Goal: Transaction & Acquisition: Obtain resource

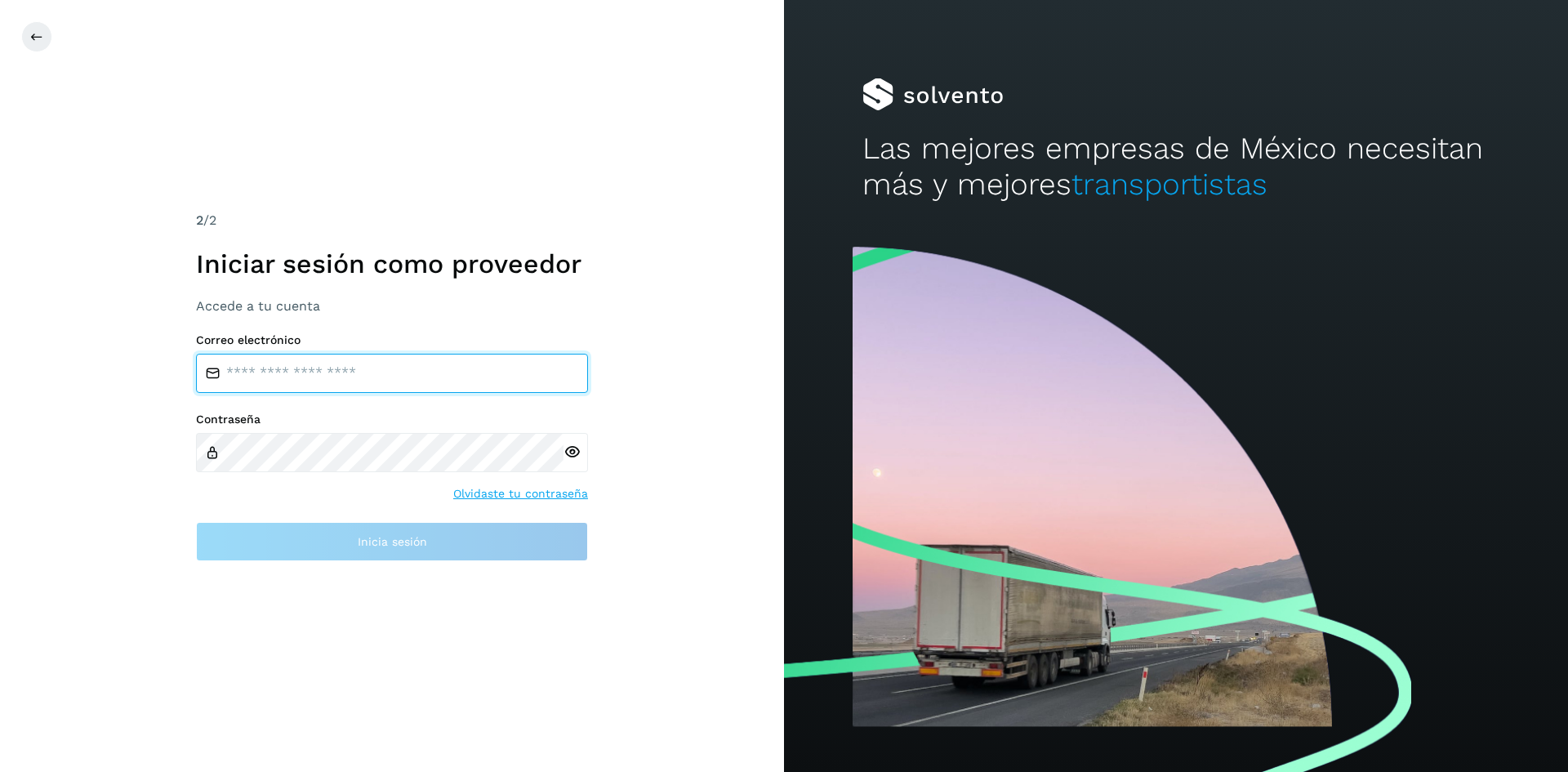
click at [398, 374] on input "email" at bounding box center [392, 373] width 392 height 39
type input "**********"
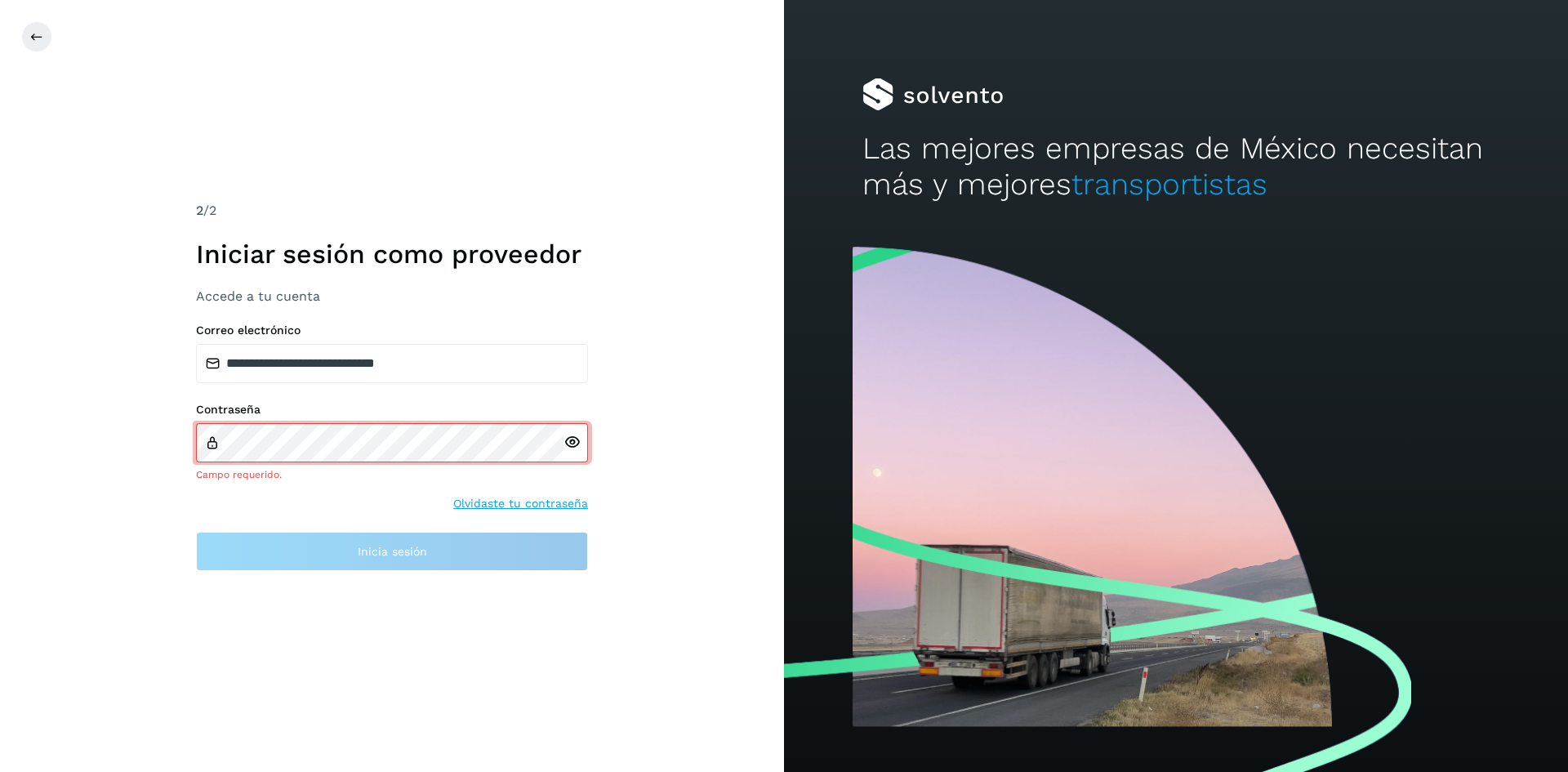
click at [573, 453] on div at bounding box center [576, 443] width 25 height 39
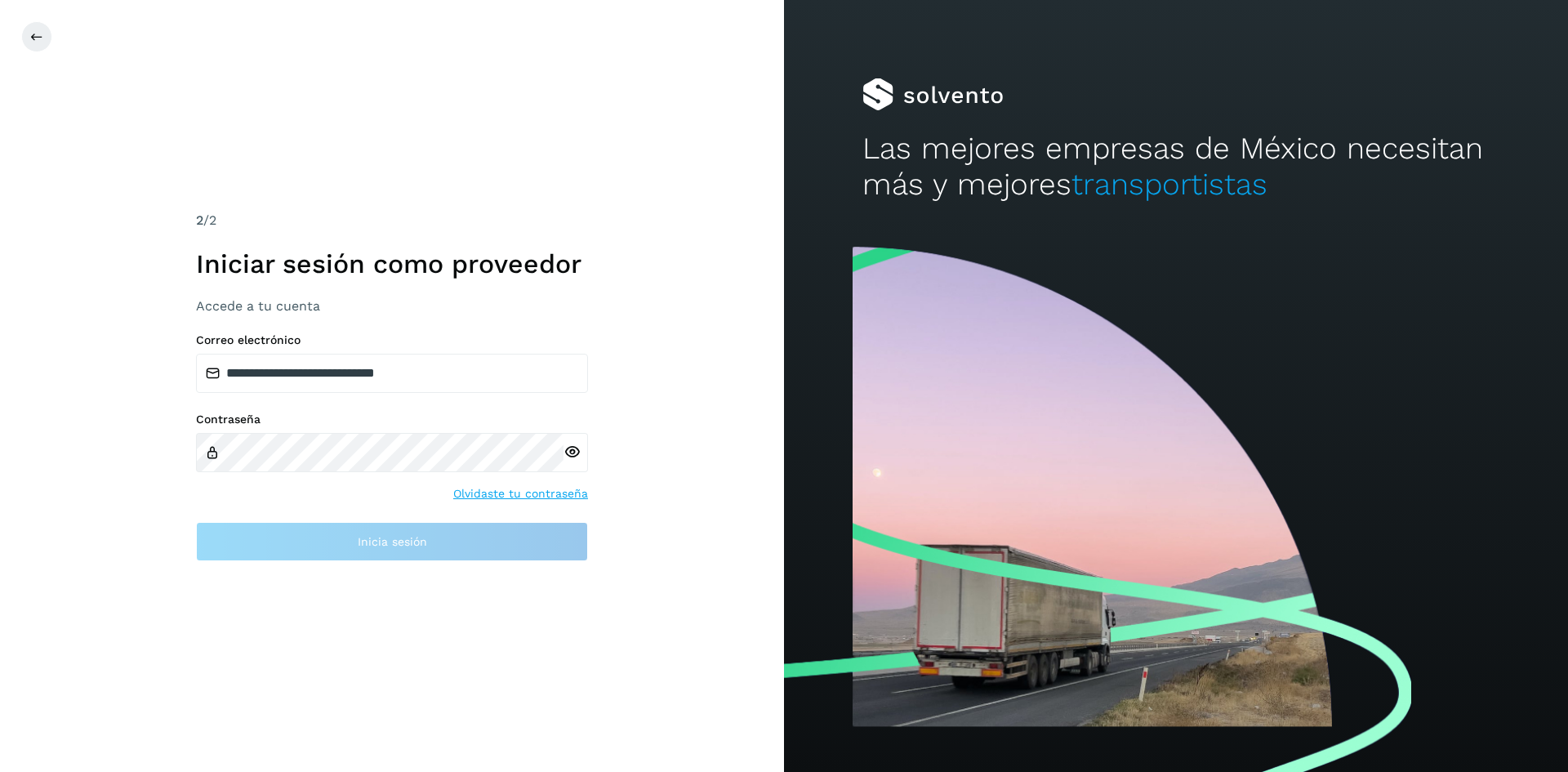
click at [577, 449] on icon at bounding box center [572, 452] width 17 height 17
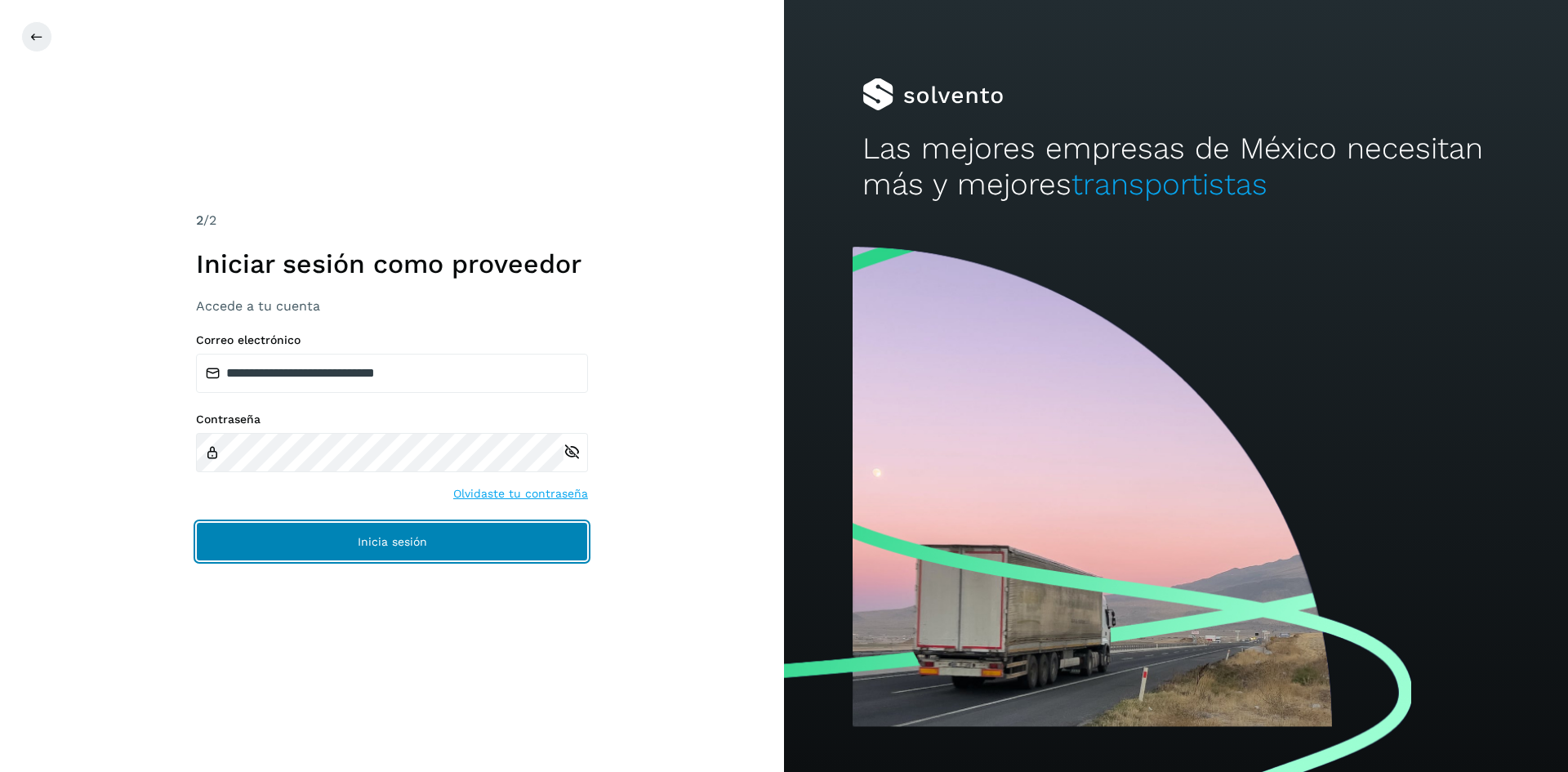
click at [388, 548] on button "Inicia sesión" at bounding box center [392, 541] width 392 height 39
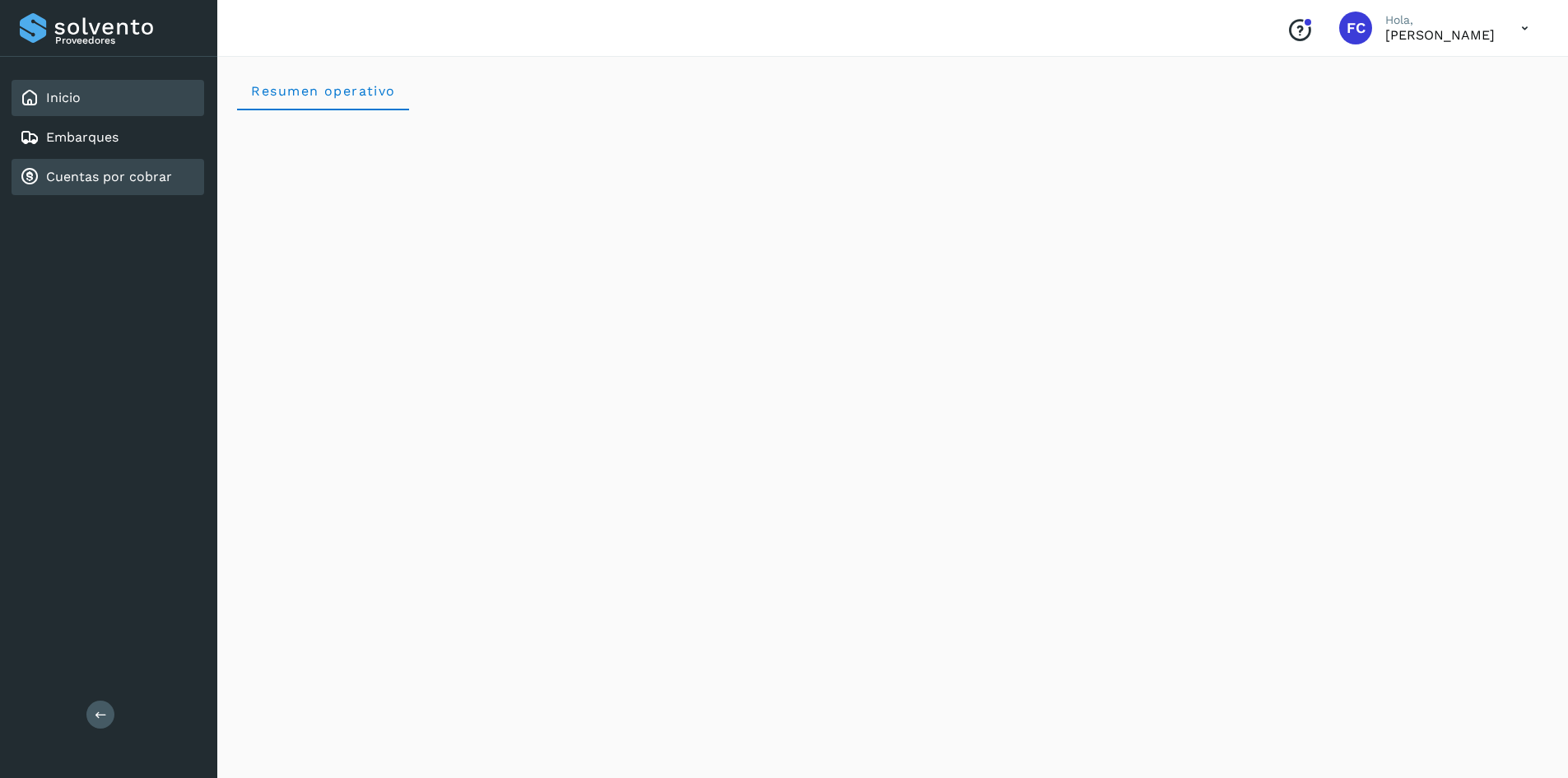
click at [151, 174] on link "Cuentas por cobrar" at bounding box center [109, 176] width 126 height 15
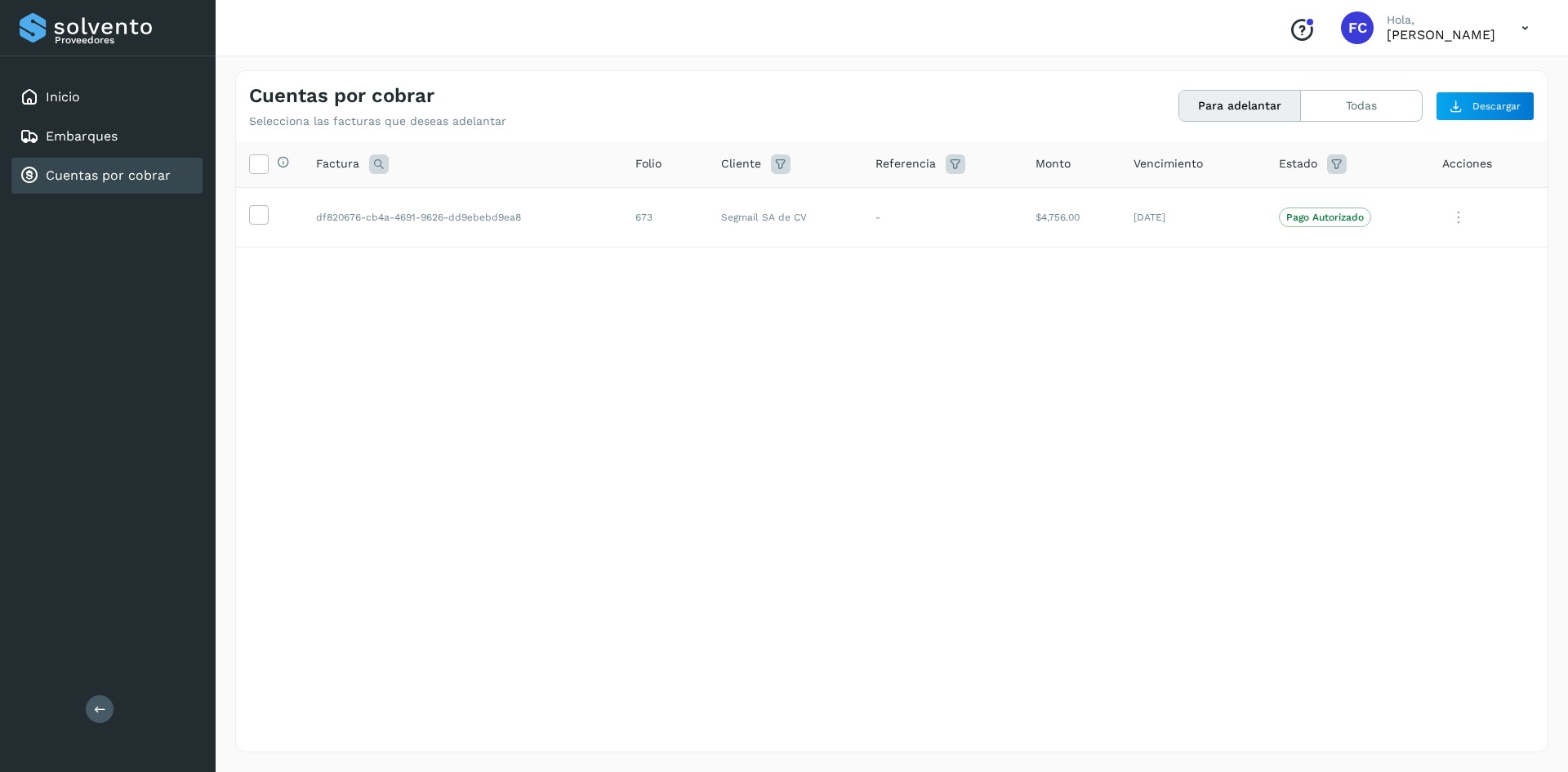
click at [1262, 102] on button "Para adelantar" at bounding box center [1240, 105] width 122 height 30
click at [262, 161] on icon at bounding box center [258, 163] width 17 height 17
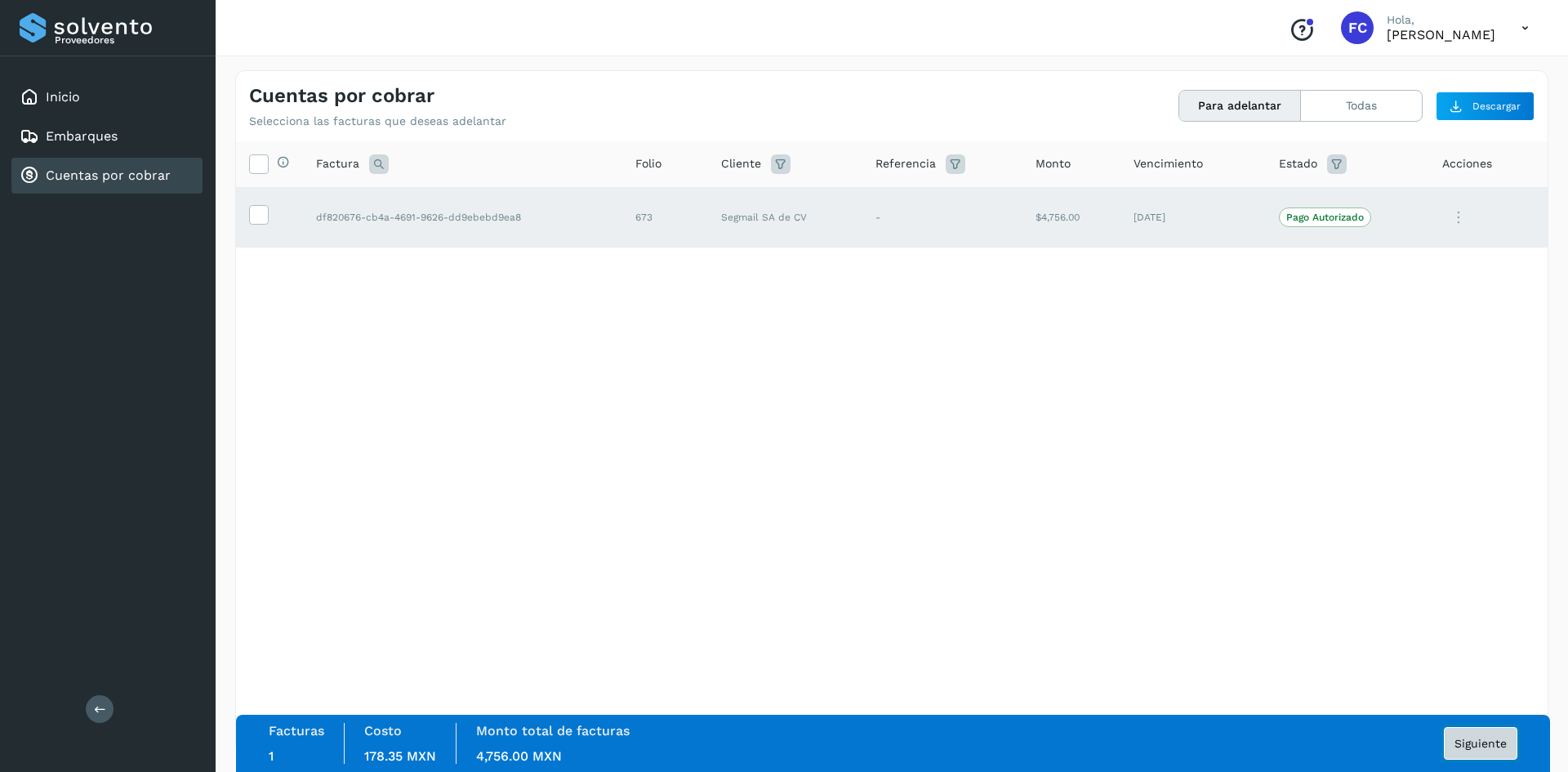
click at [1489, 739] on span "Siguiente" at bounding box center [1481, 743] width 52 height 12
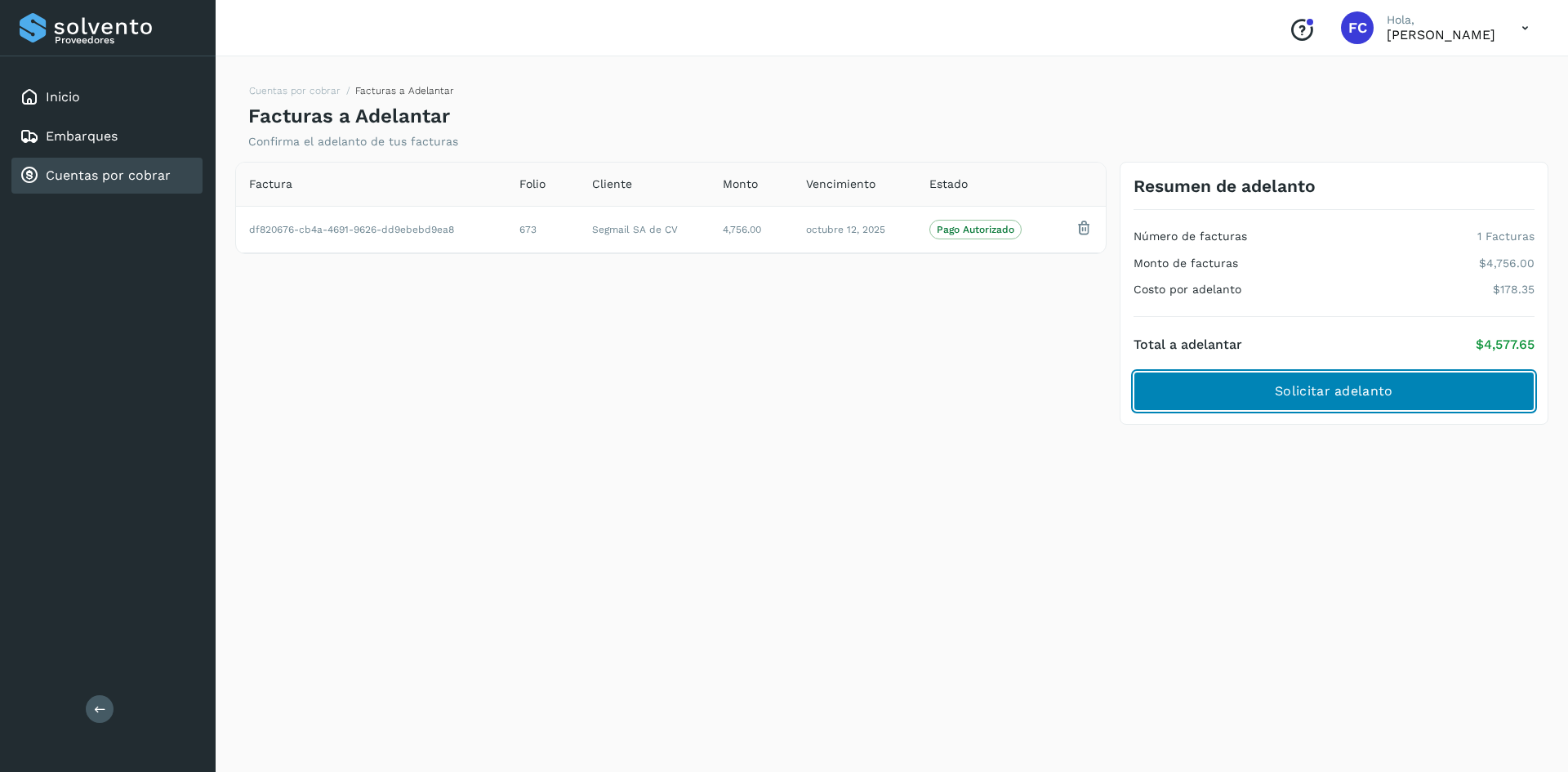
click at [1357, 396] on span "Solicitar adelanto" at bounding box center [1333, 391] width 117 height 18
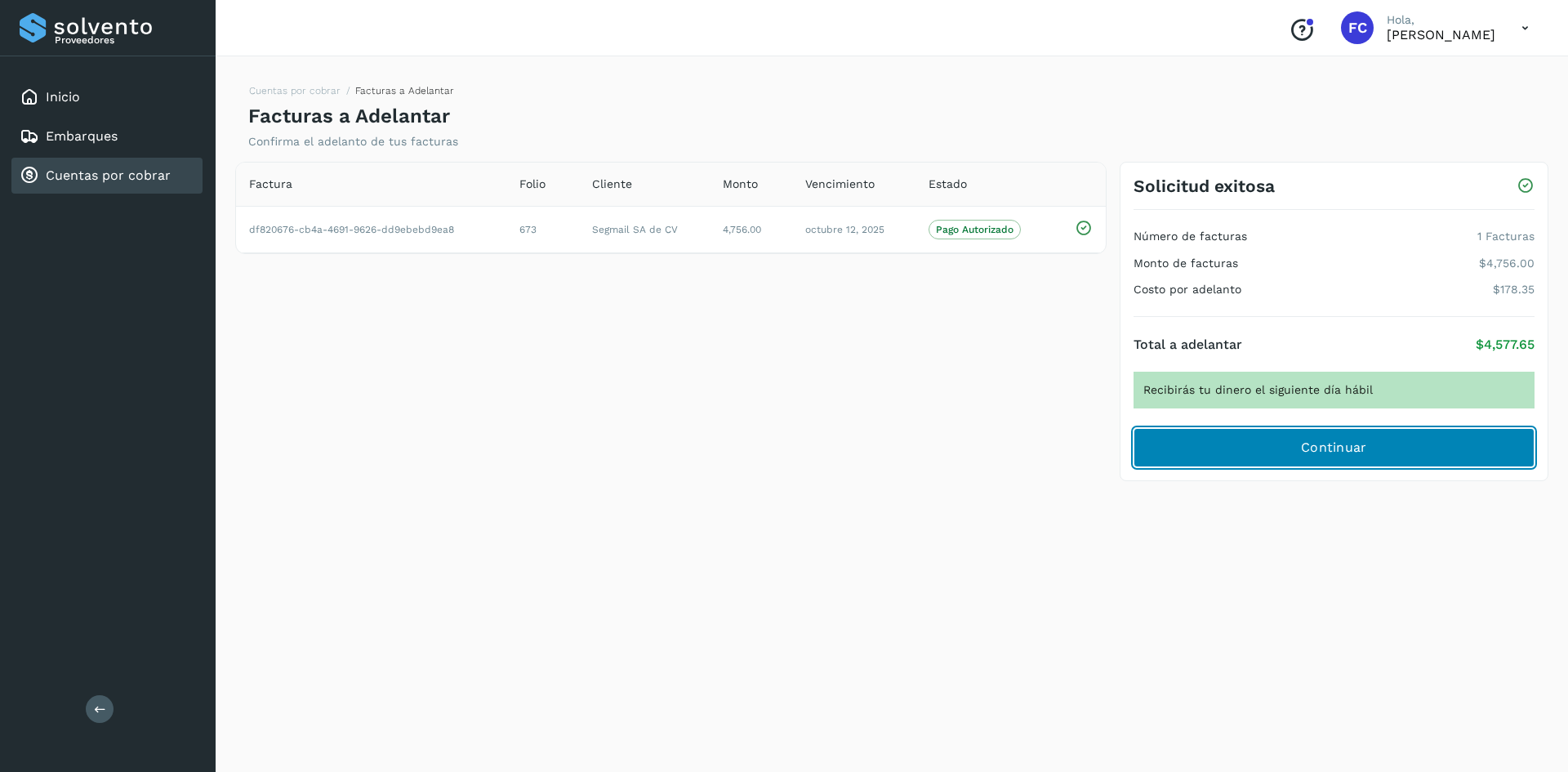
click at [1323, 445] on span "Continuar" at bounding box center [1334, 447] width 66 height 18
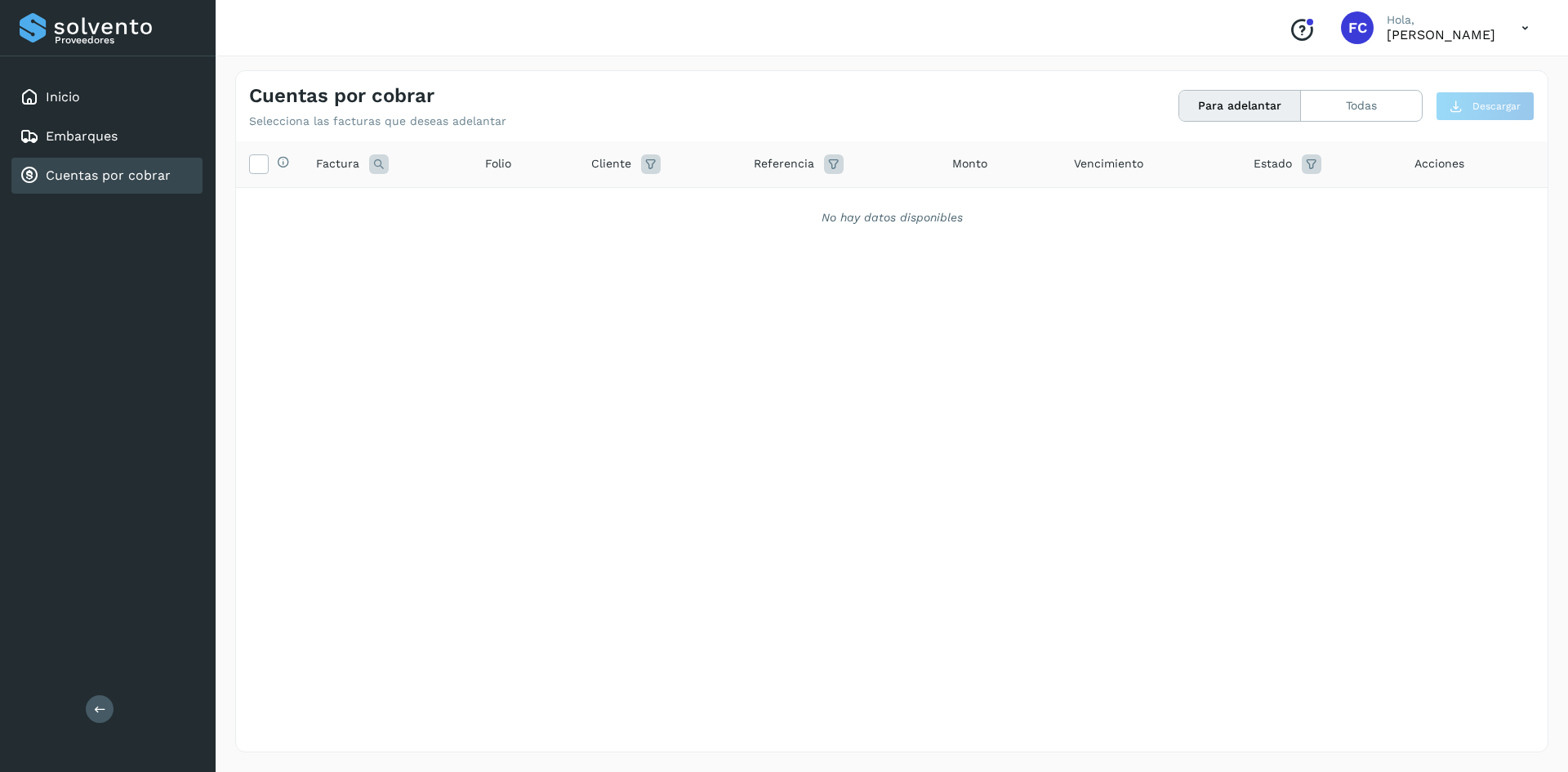
click at [592, 582] on div "Selecciona todas las facturas disponibles para adelanto Factura Folio Cliente R…" at bounding box center [892, 413] width 1312 height 543
click at [899, 213] on div "No hay datos disponibles" at bounding box center [892, 218] width 1269 height 17
click at [668, 517] on div "Selecciona todas las facturas disponibles para adelanto Factura Folio Cliente R…" at bounding box center [892, 413] width 1312 height 543
click at [88, 176] on link "Cuentas por cobrar" at bounding box center [109, 175] width 125 height 15
click at [81, 100] on div "Inicio" at bounding box center [107, 96] width 191 height 36
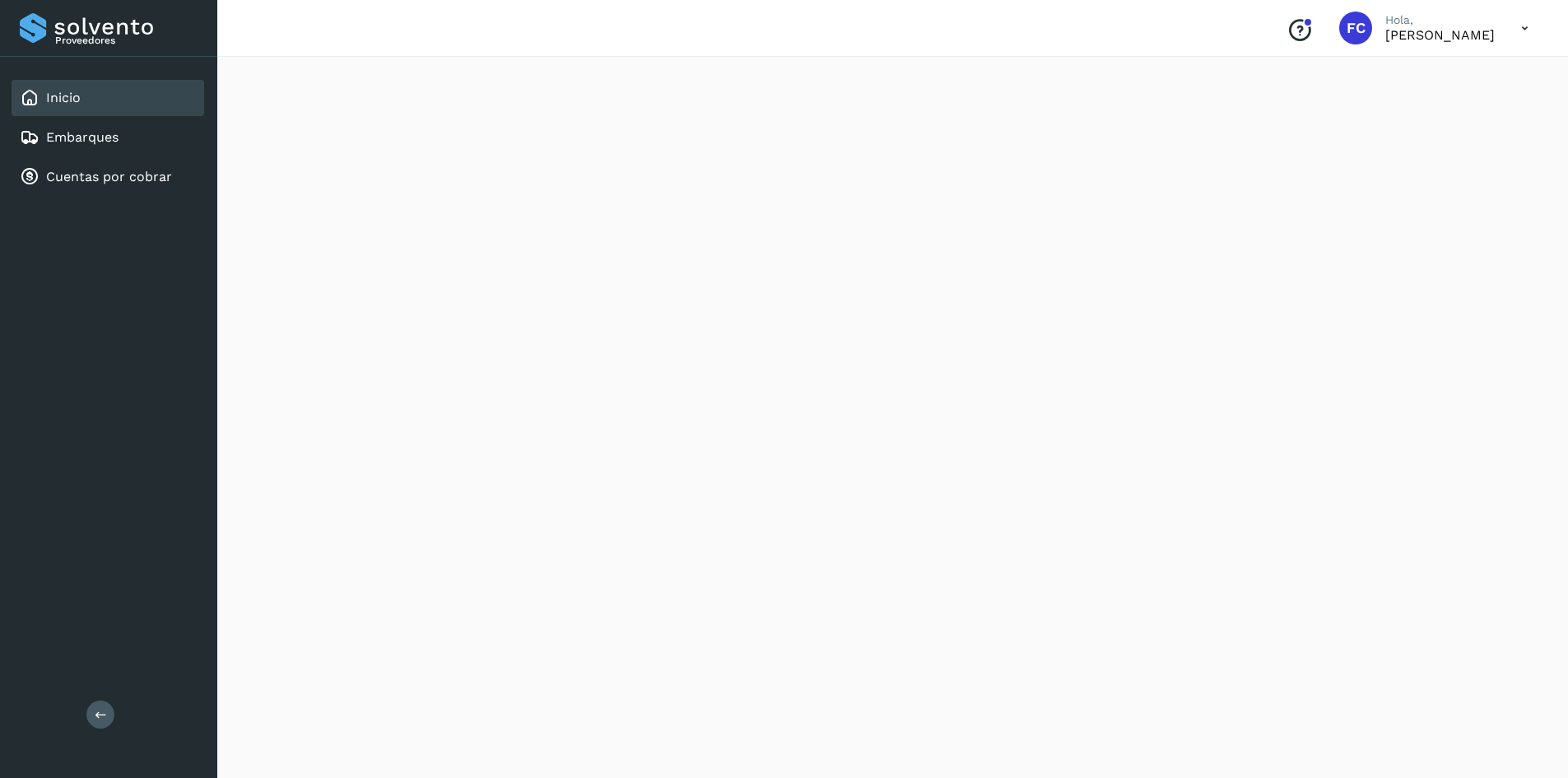
scroll to position [823, 0]
click at [102, 135] on link "Embarques" at bounding box center [82, 137] width 73 height 15
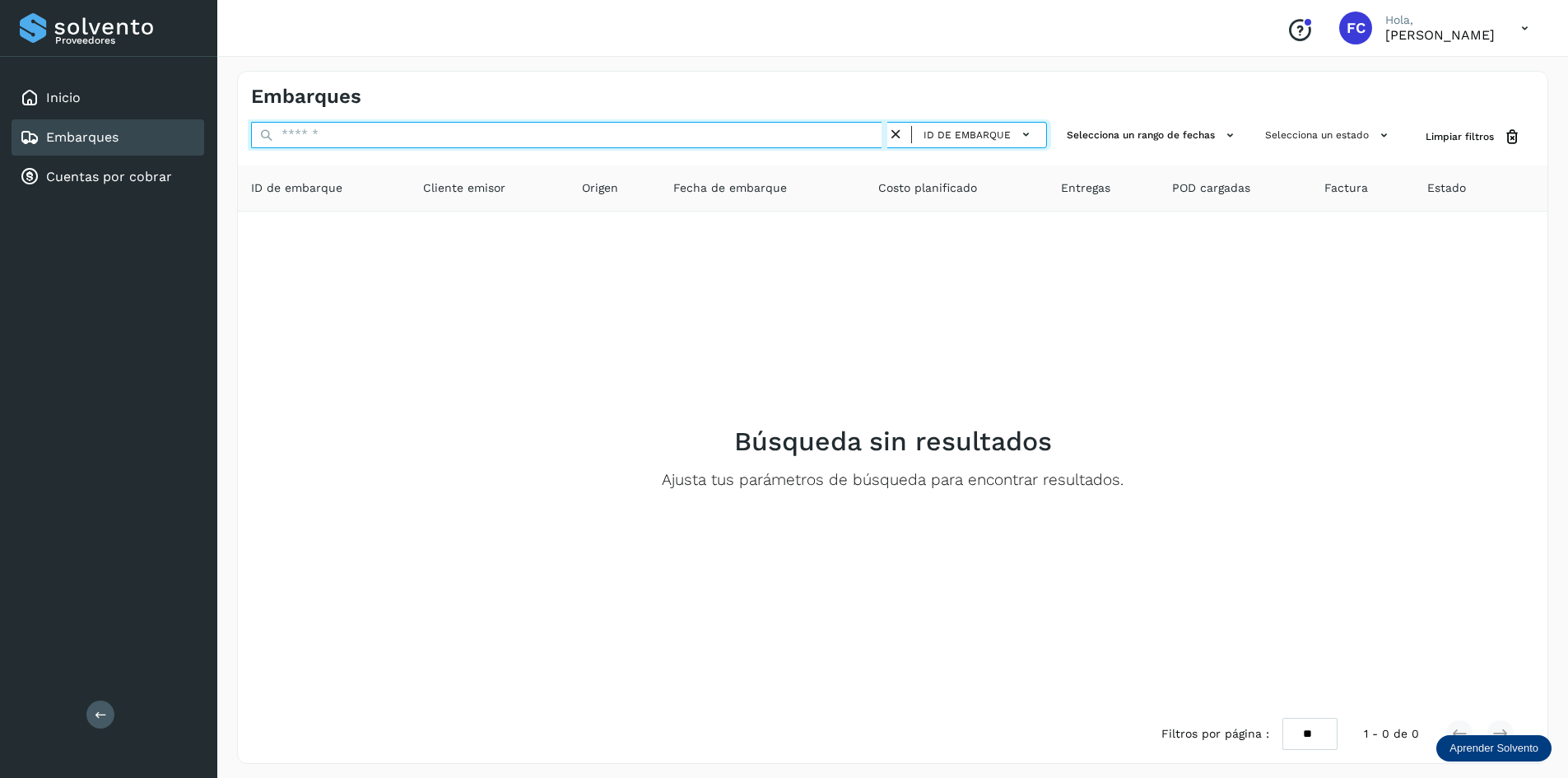
click at [598, 134] on input "text" at bounding box center [568, 135] width 636 height 26
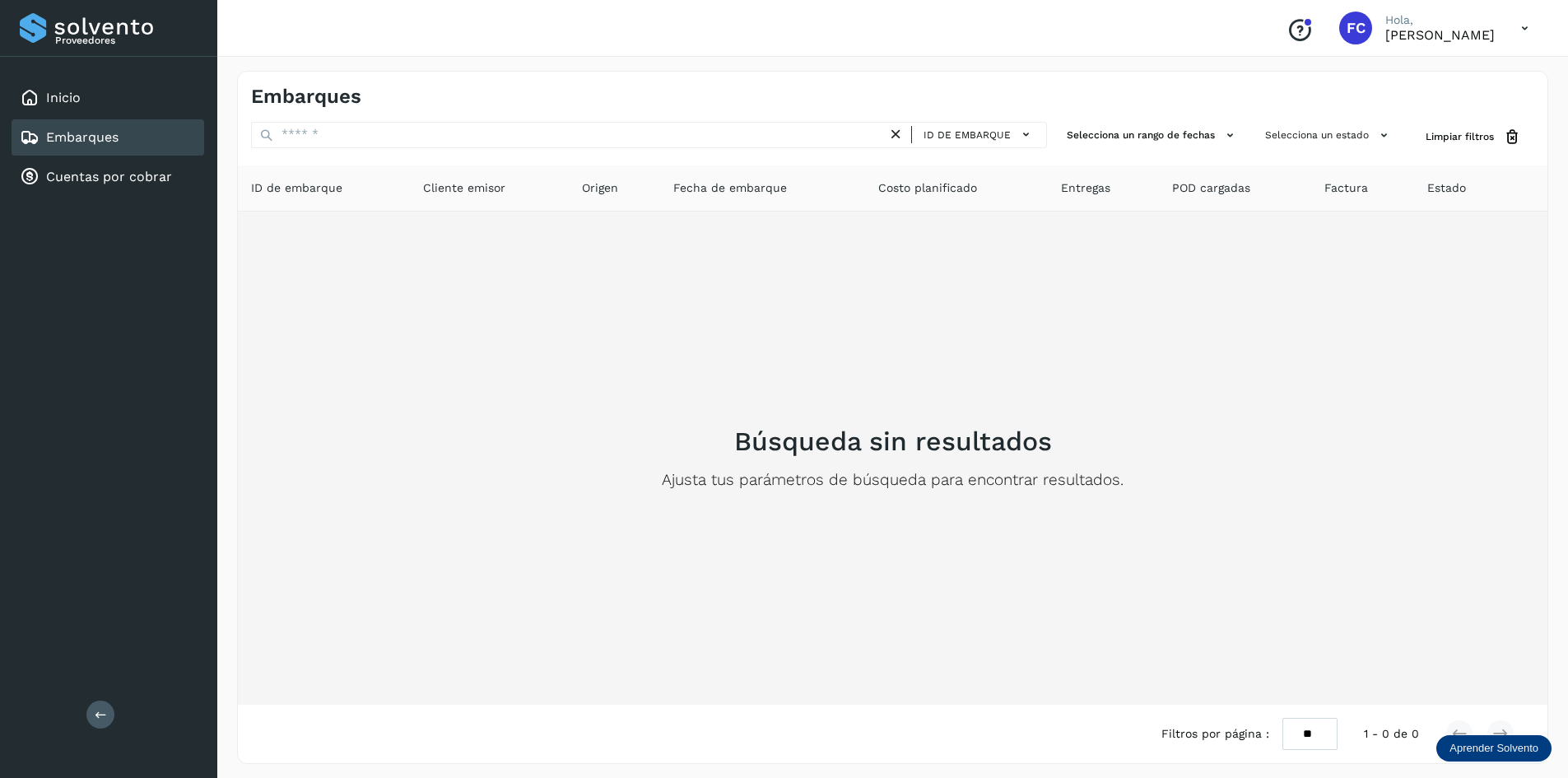
click at [987, 253] on div "Búsqueda sin resultados Ajusta tus parámetros de búsqueda para encontrar result…" at bounding box center [892, 458] width 1283 height 466
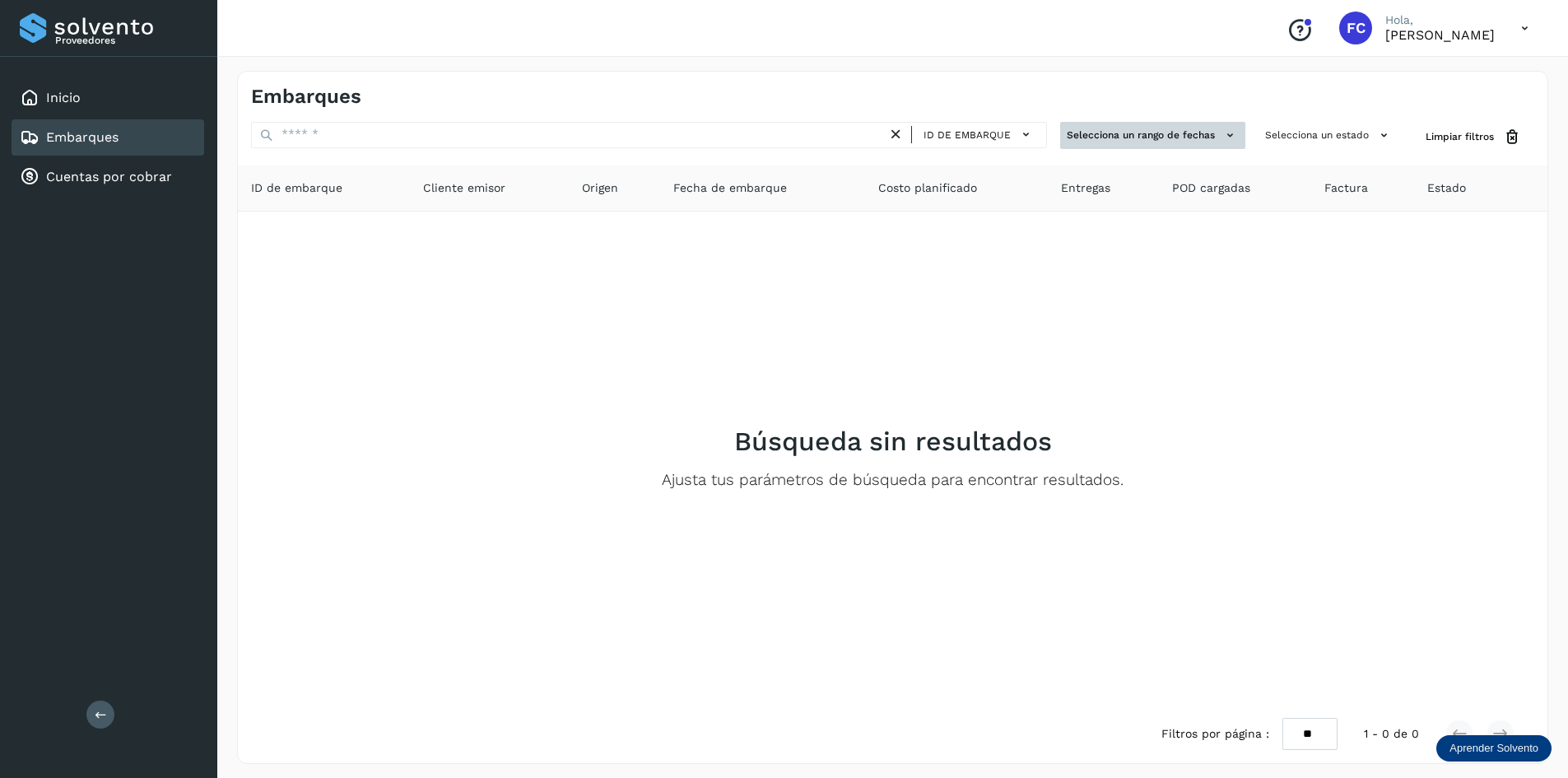
click at [1114, 139] on button "Selecciona un rango de fechas" at bounding box center [1152, 135] width 185 height 27
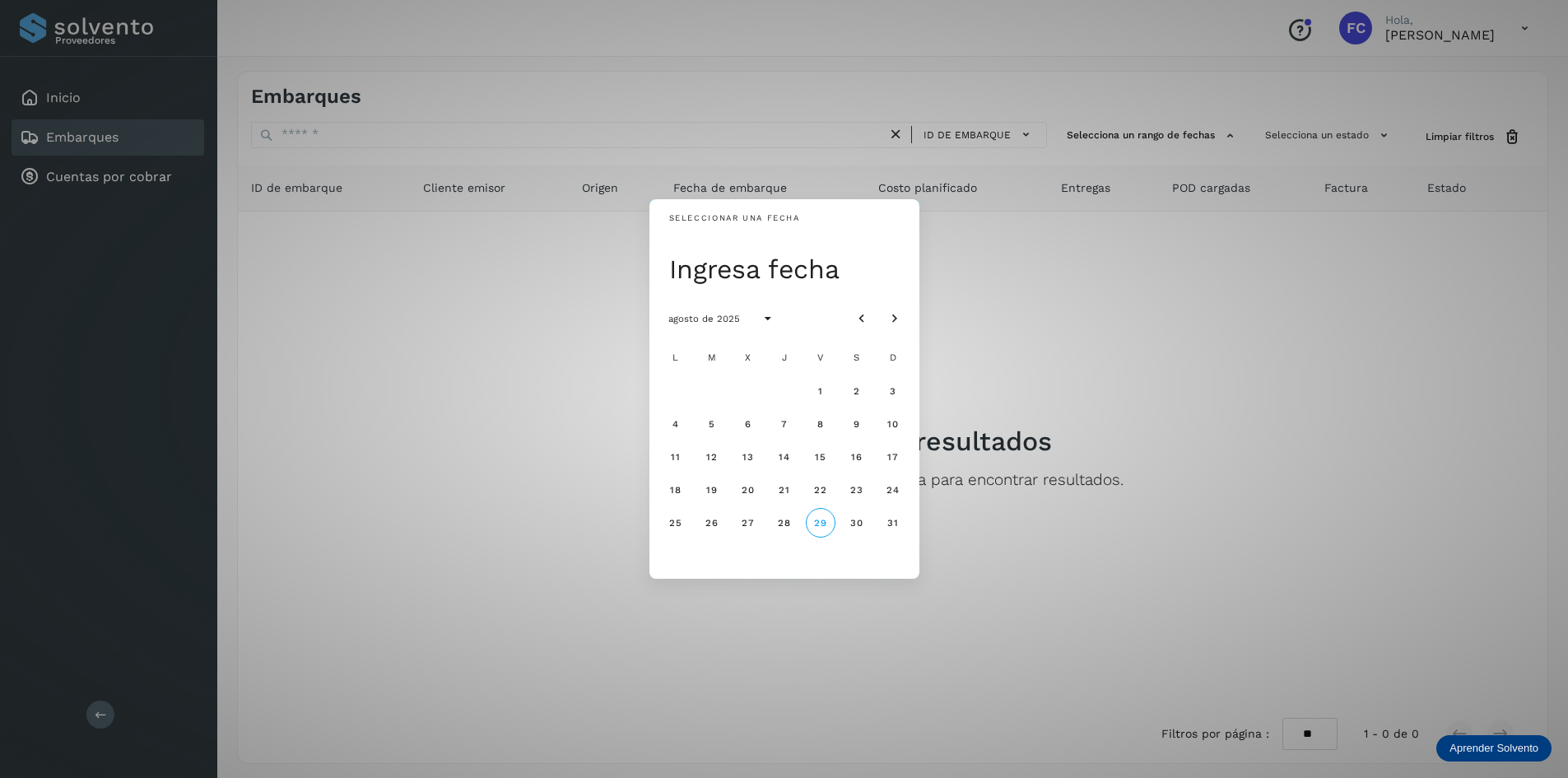
click at [1330, 365] on div "Seleccionar una fecha Ingresa fecha agosto de 2025 L M X J V S D 1 2 3 4 5 6 7 …" at bounding box center [784, 389] width 1568 height 778
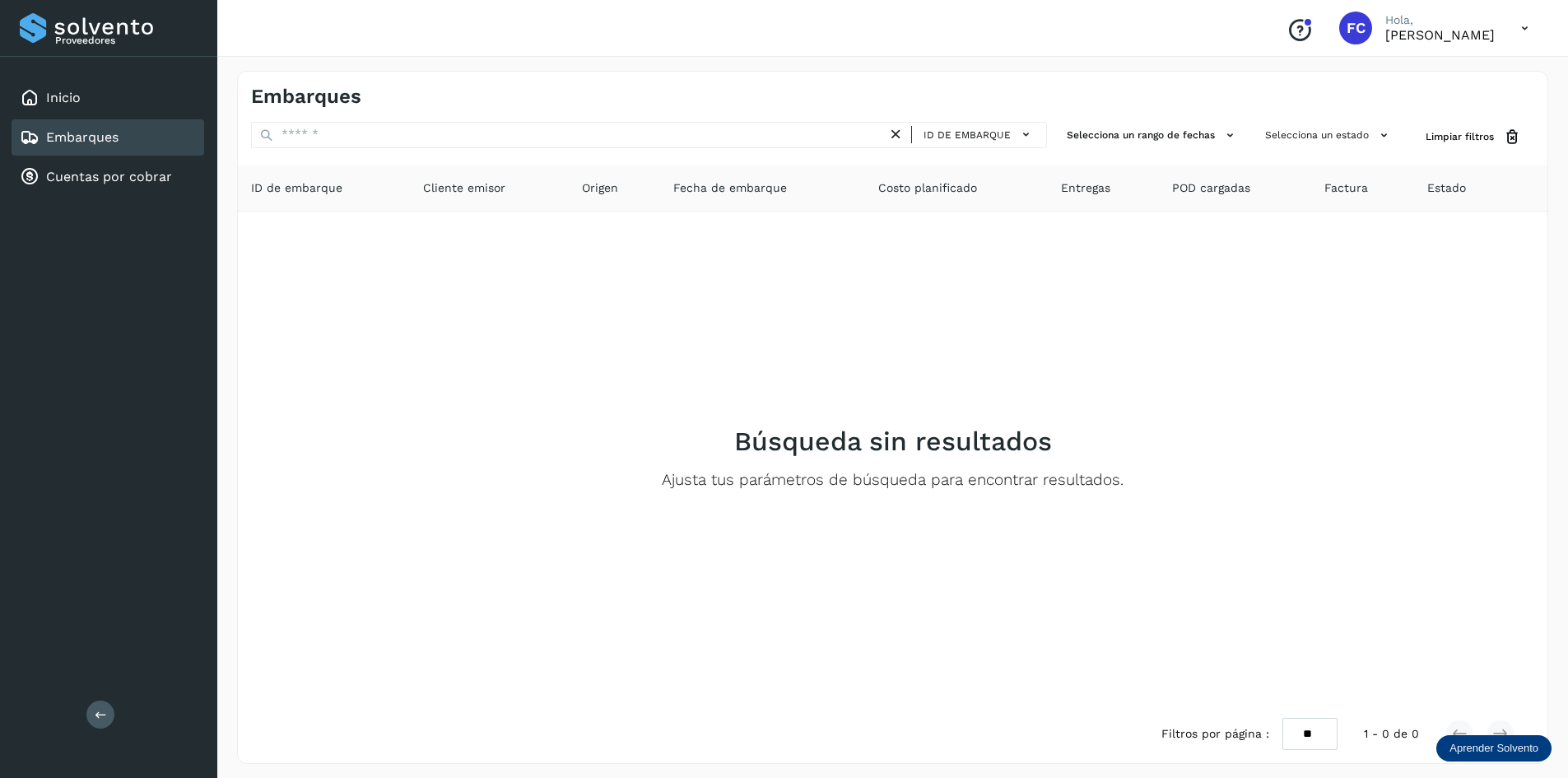
click at [91, 710] on button at bounding box center [100, 714] width 28 height 28
